Goal: Information Seeking & Learning: Learn about a topic

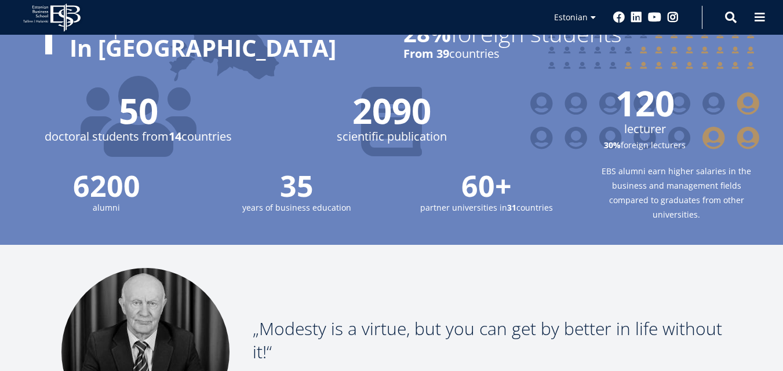
scroll to position [1275, 0]
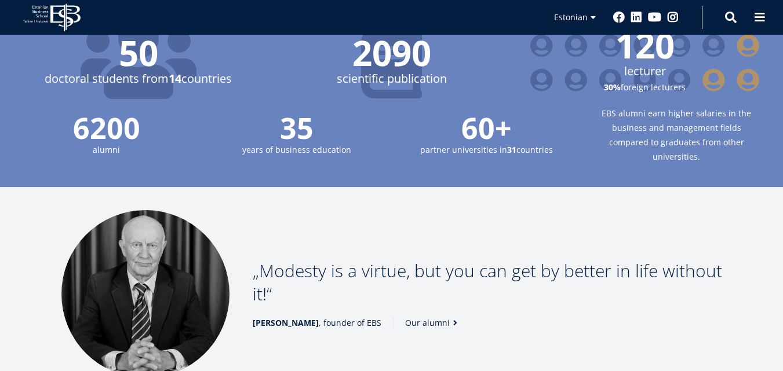
click at [159, 241] on img at bounding box center [145, 294] width 168 height 168
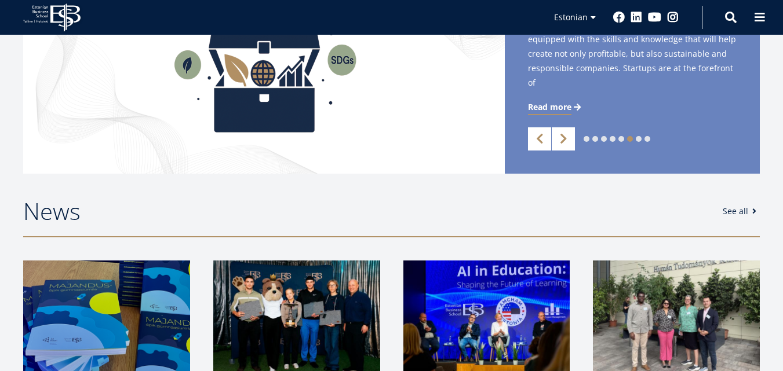
scroll to position [406, 0]
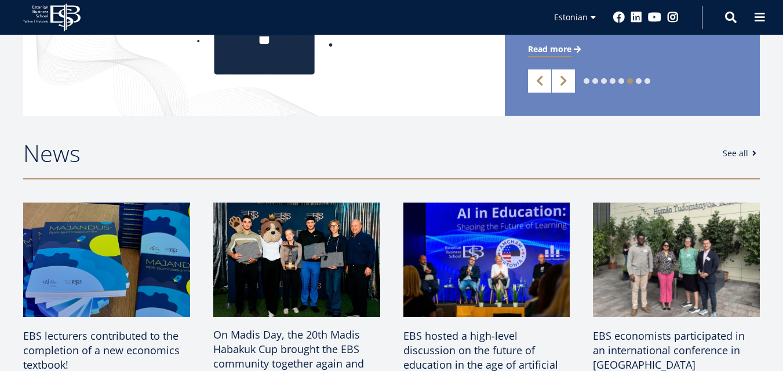
click at [360, 258] on img at bounding box center [296, 260] width 175 height 121
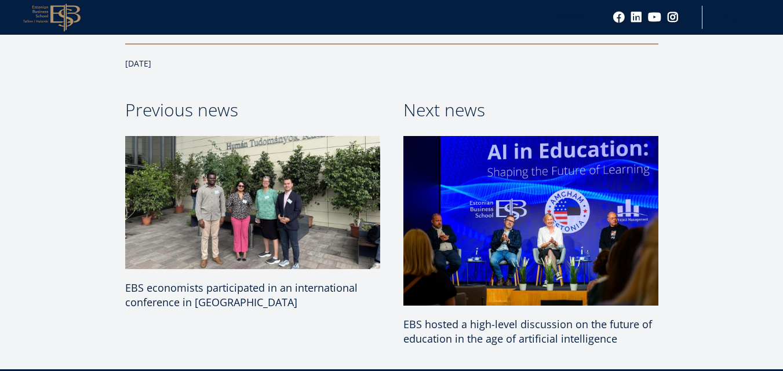
scroll to position [1912, 0]
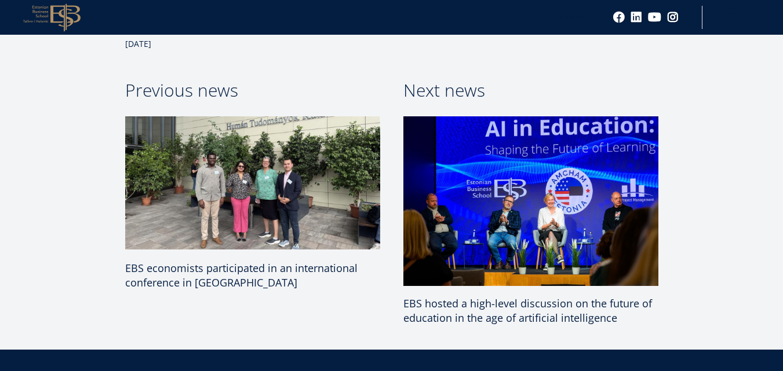
click at [444, 230] on img at bounding box center [531, 201] width 268 height 178
